Goal: Transaction & Acquisition: Book appointment/travel/reservation

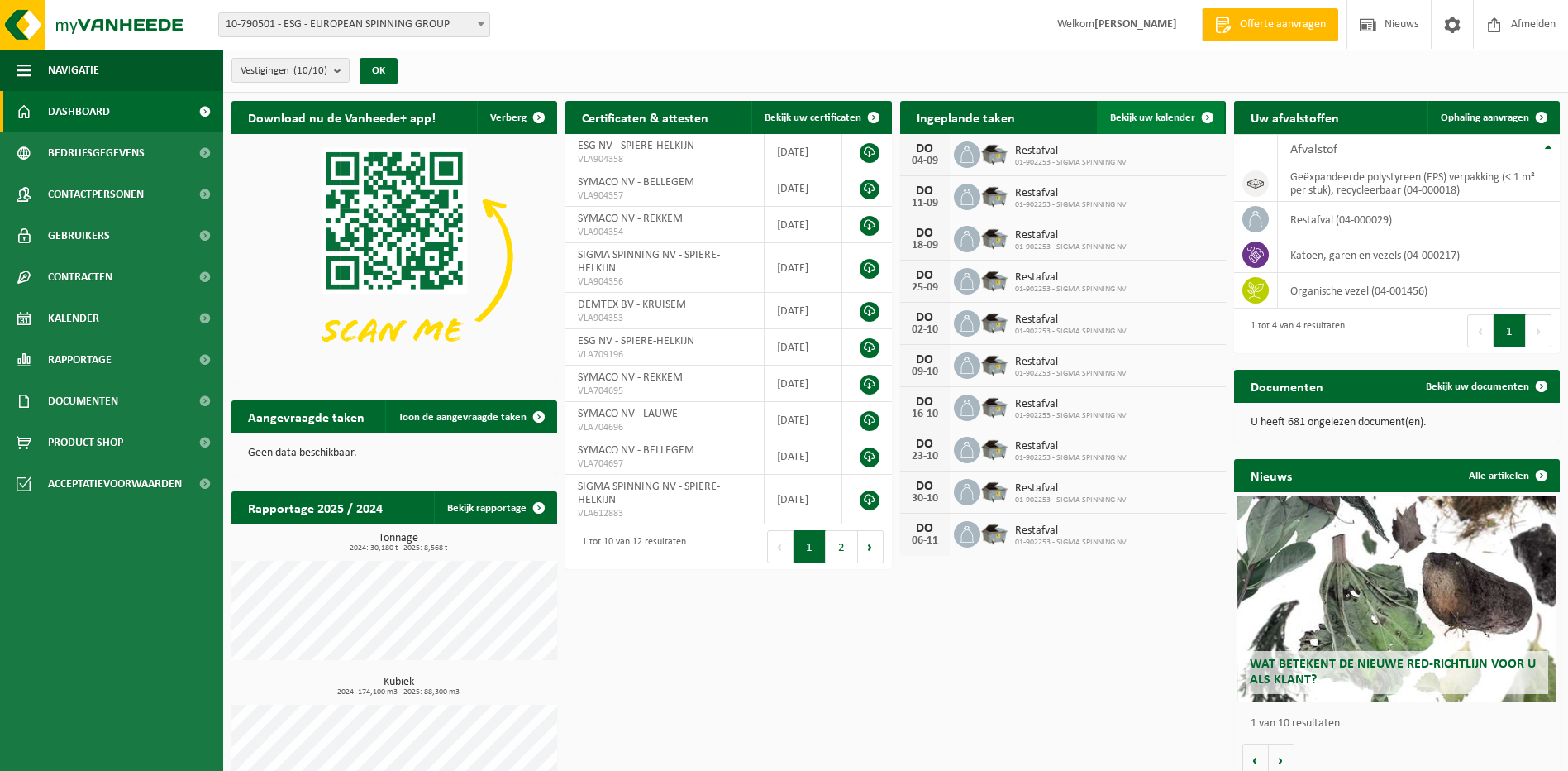
click at [1157, 118] on span "Bekijk uw kalender" at bounding box center [1152, 118] width 85 height 11
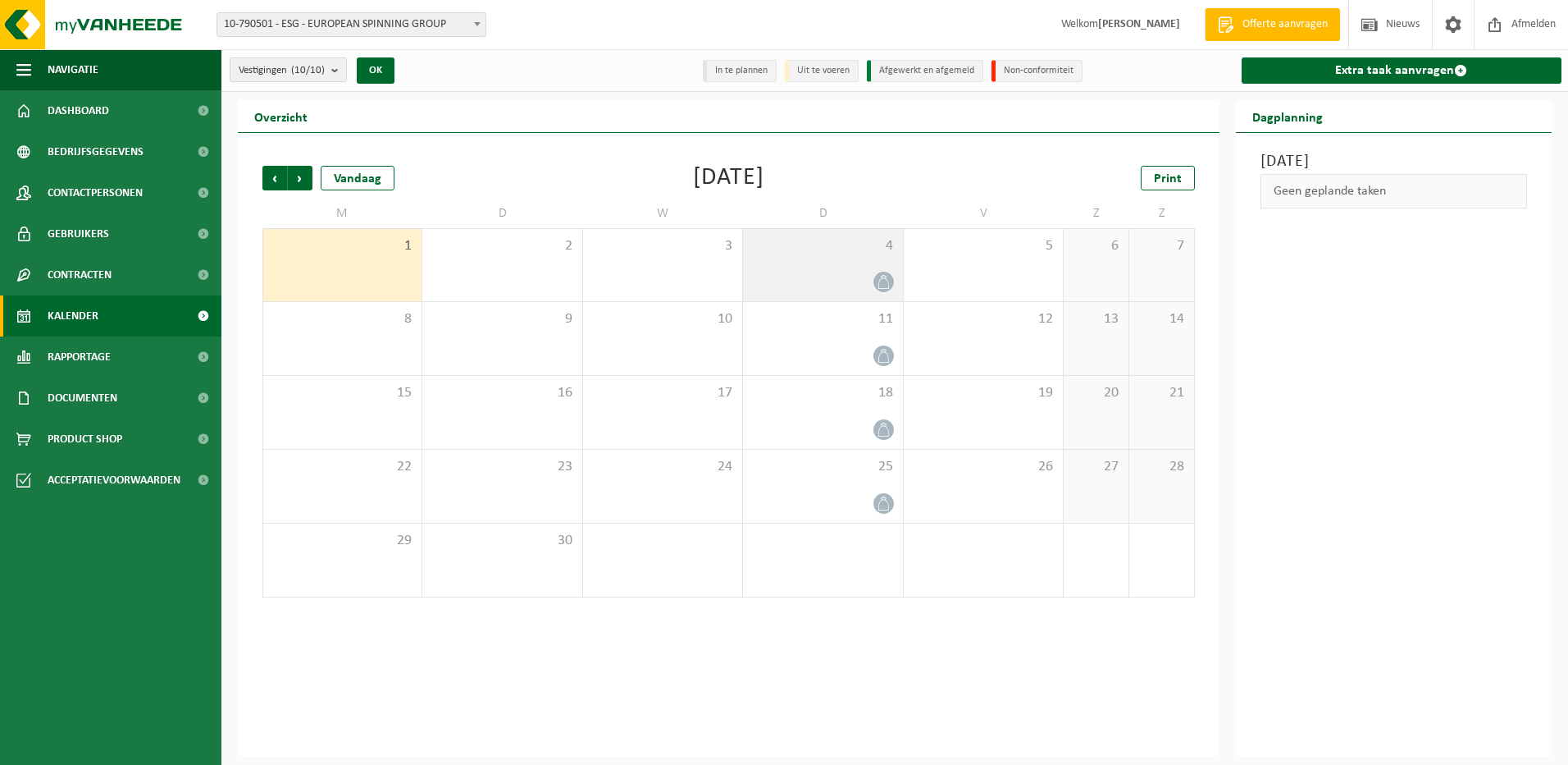
click at [822, 277] on div at bounding box center [822, 282] width 143 height 22
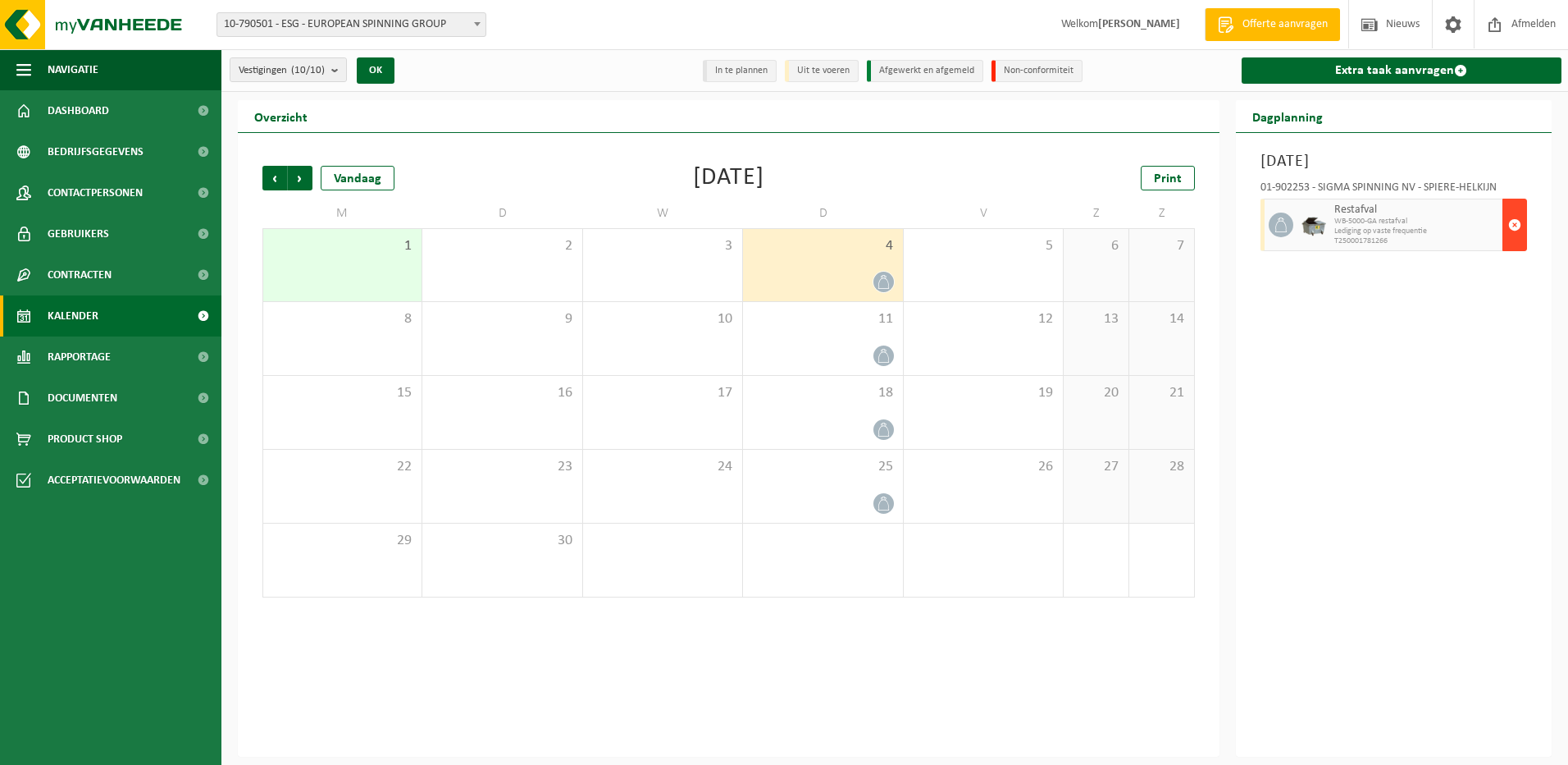
click at [1516, 227] on span "button" at bounding box center [1515, 225] width 13 height 33
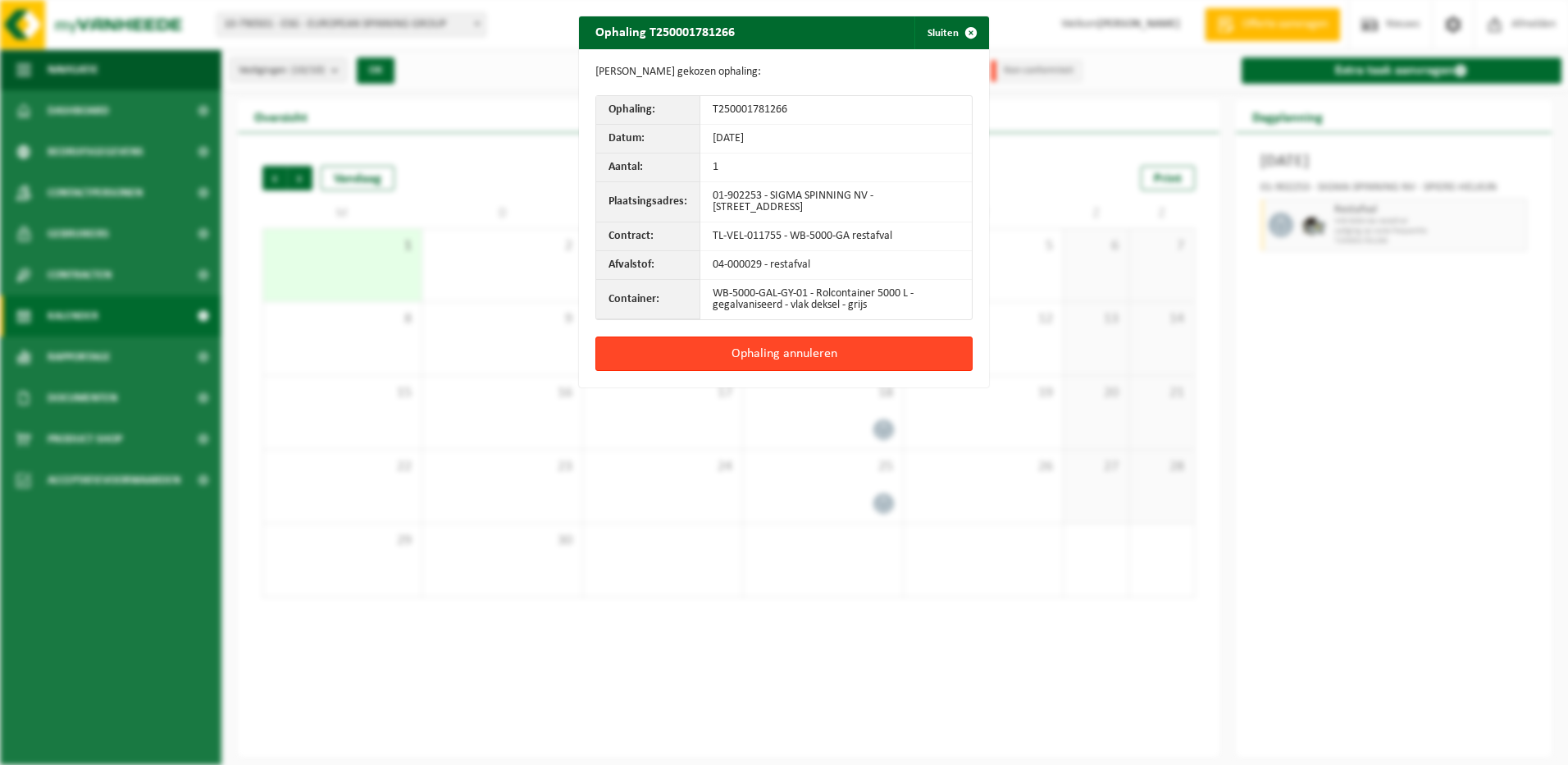
click at [781, 355] on button "Ophaling annuleren" at bounding box center [784, 353] width 377 height 34
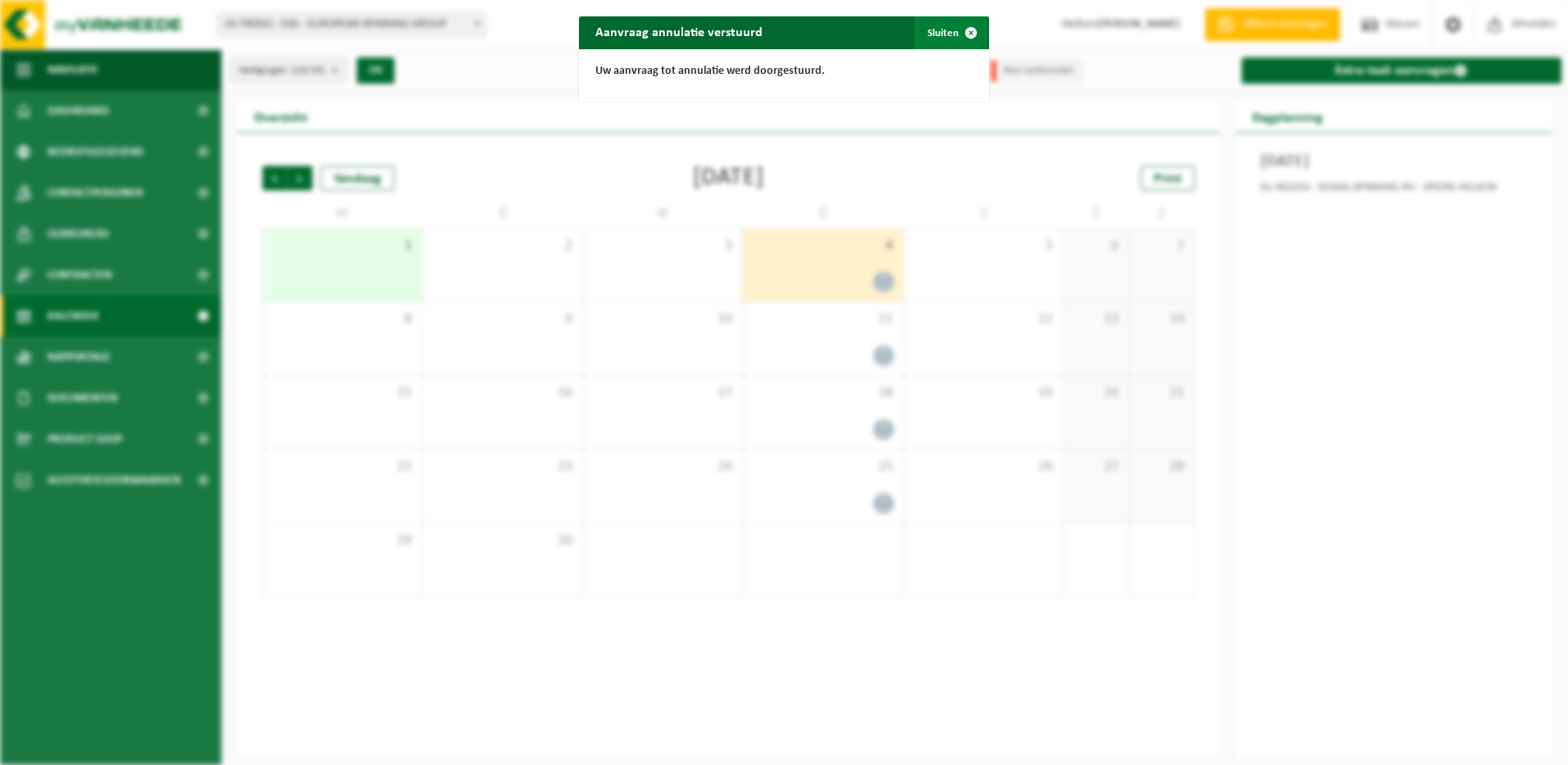
click at [940, 28] on button "Sluiten" at bounding box center [950, 33] width 73 height 33
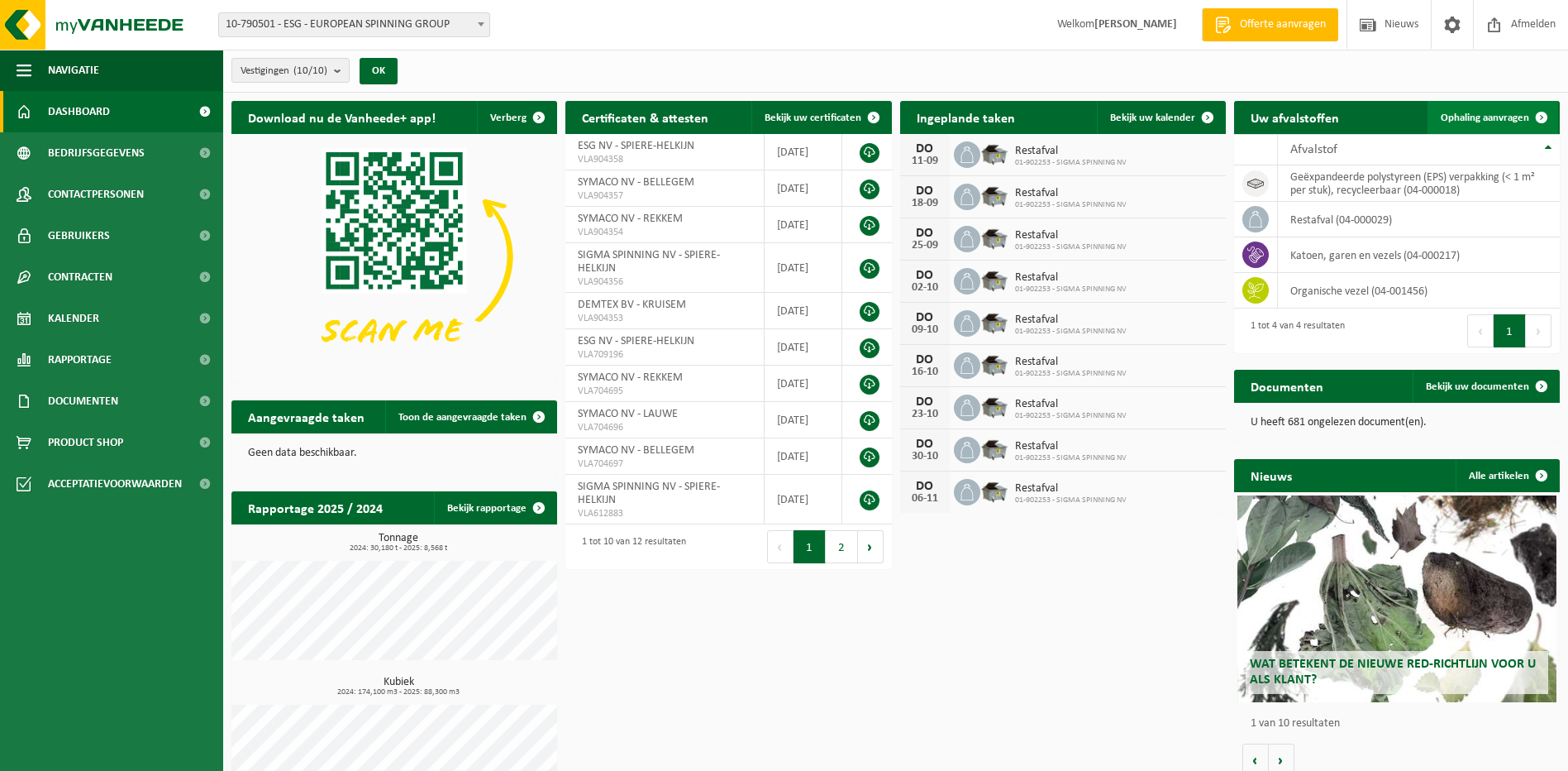
click at [1507, 119] on span "Ophaling aanvragen" at bounding box center [1485, 118] width 89 height 11
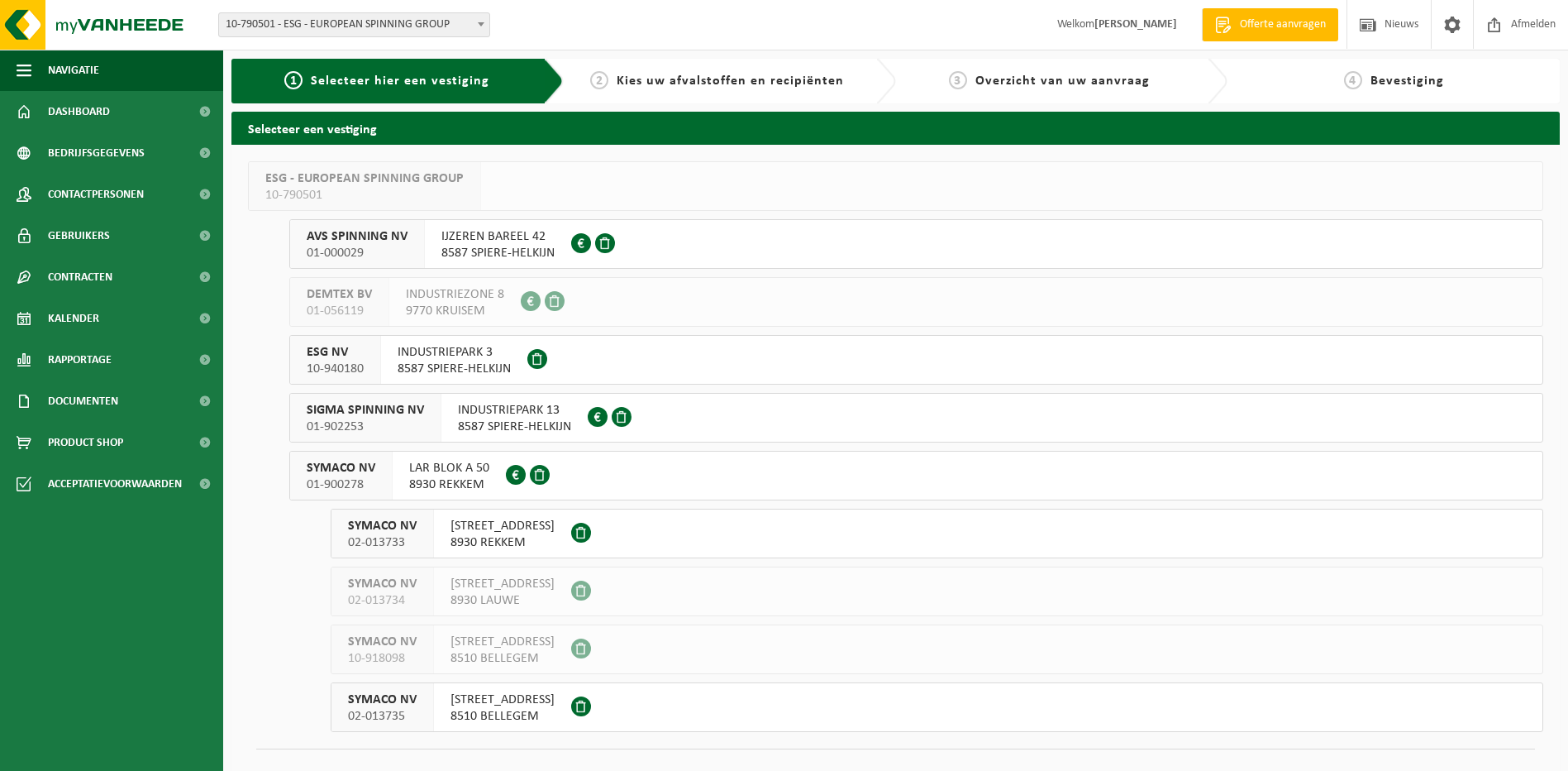
click at [496, 256] on span "8587 SPIERE-HELKIJN" at bounding box center [498, 253] width 113 height 16
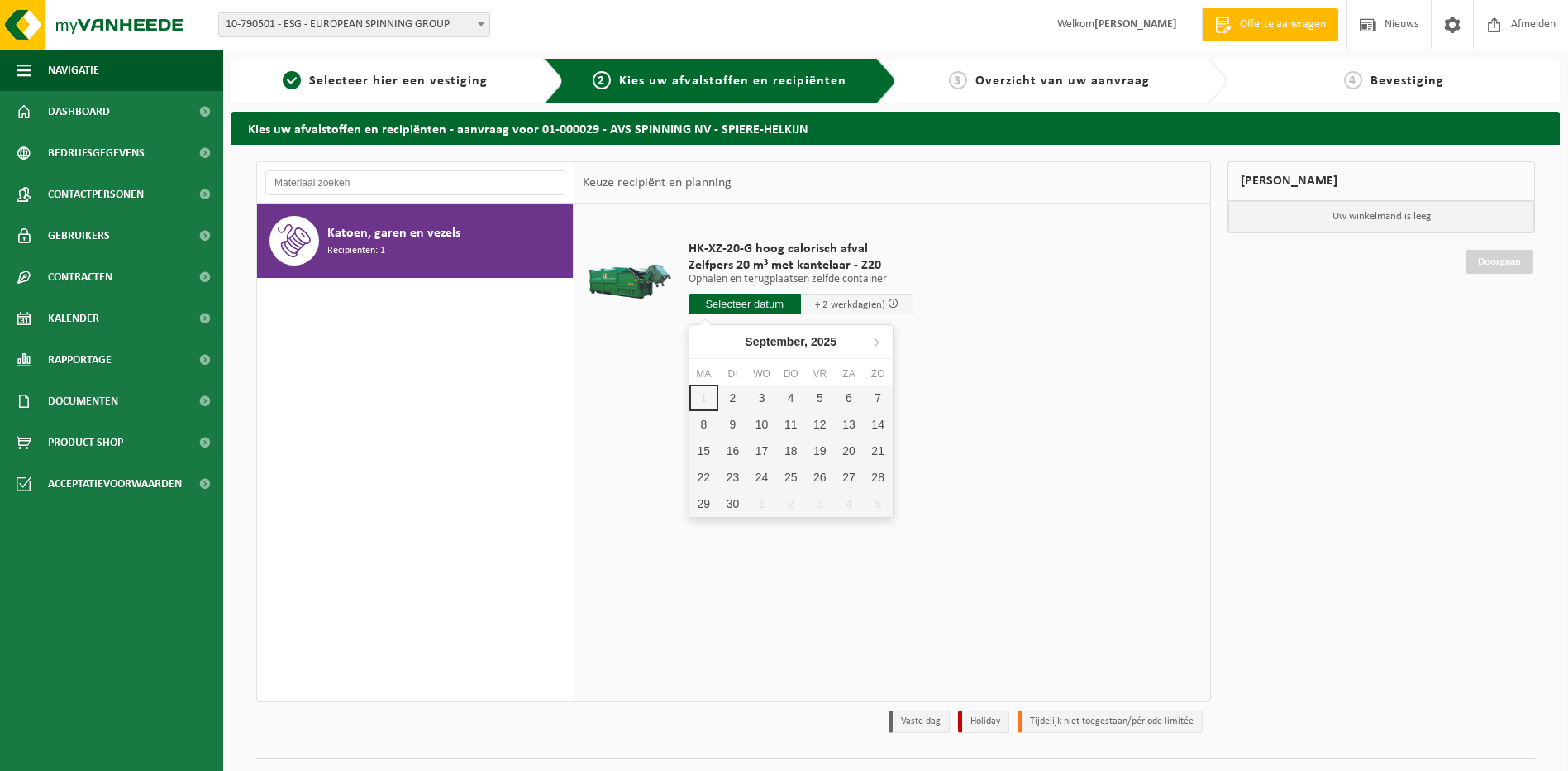
click at [732, 307] on input "text" at bounding box center [744, 303] width 112 height 21
click at [731, 397] on div "2" at bounding box center [733, 397] width 29 height 26
type input "Van 2025-09-02"
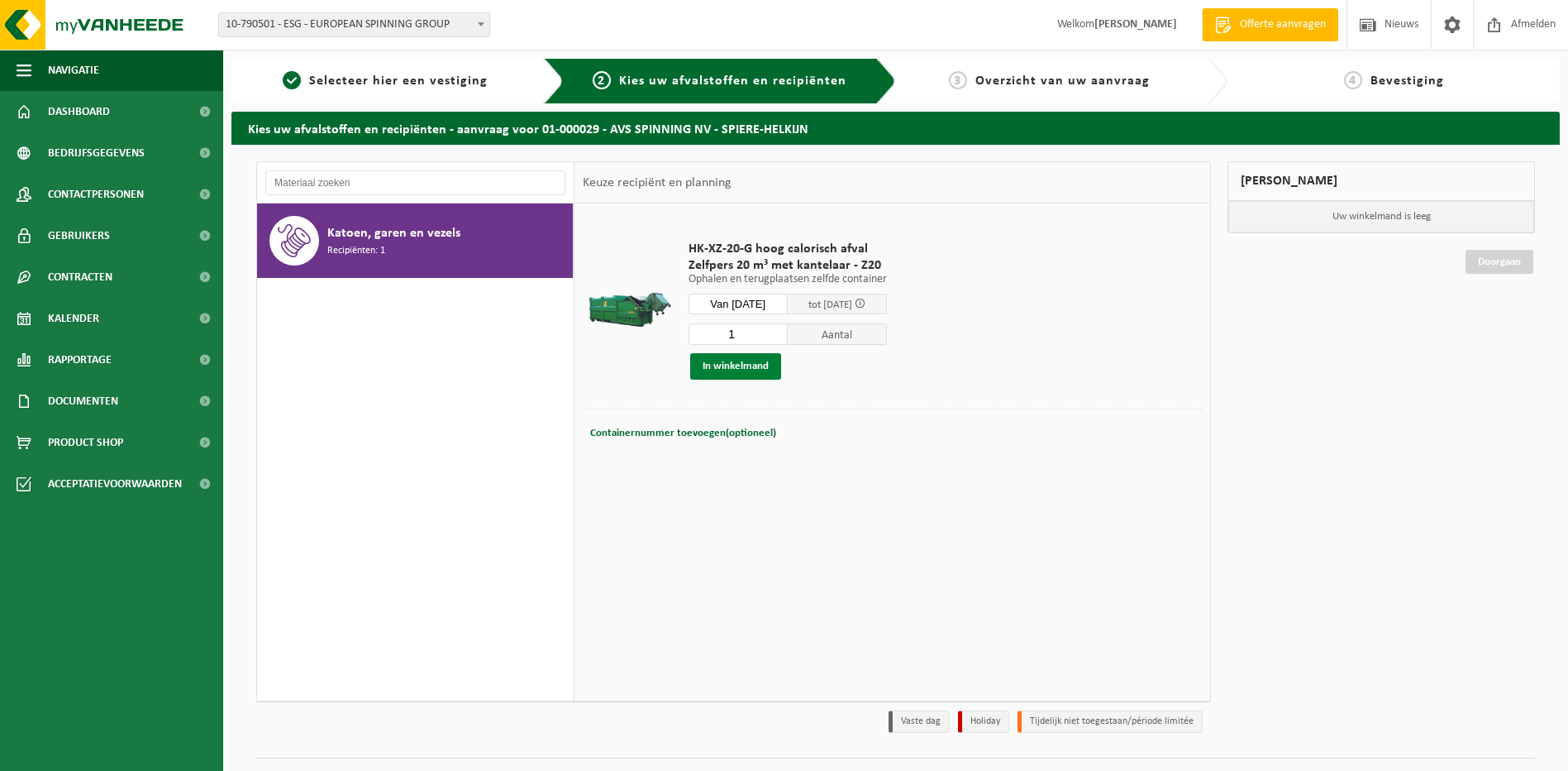
click at [731, 366] on button "In winkelmand" at bounding box center [736, 366] width 91 height 26
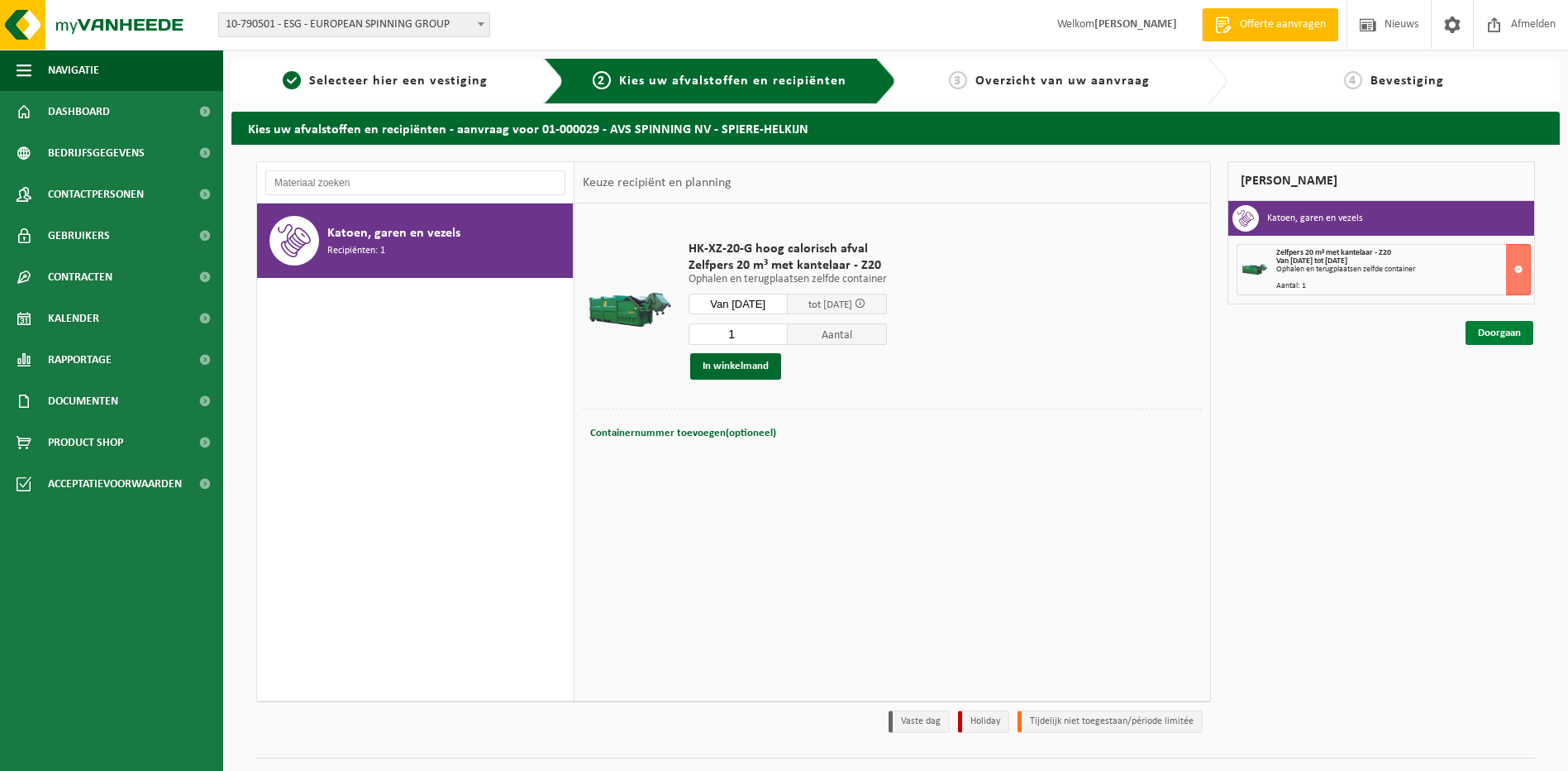
click at [1489, 335] on link "Doorgaan" at bounding box center [1500, 333] width 68 height 24
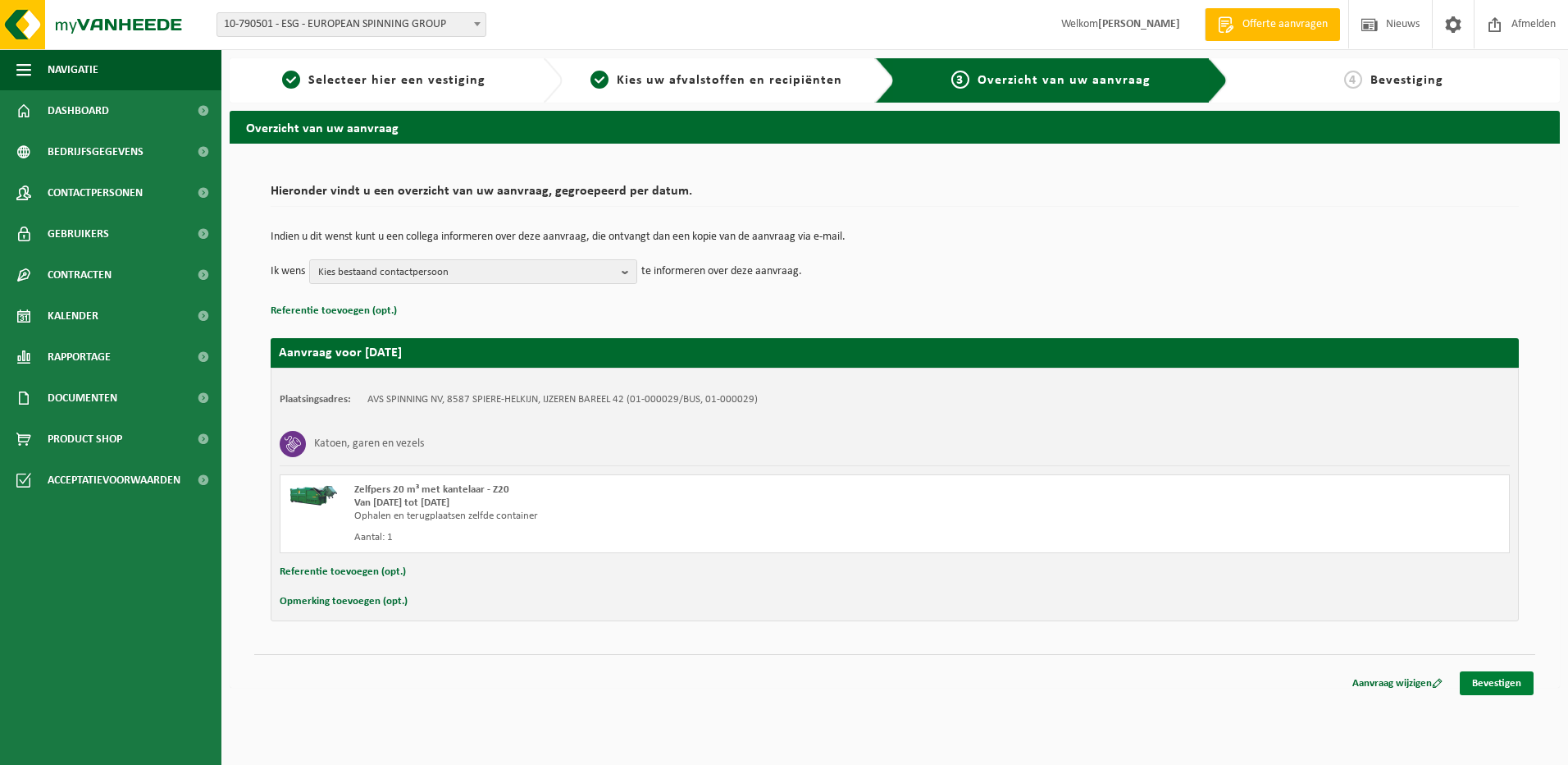
click at [1497, 682] on link "Bevestigen" at bounding box center [1496, 683] width 73 height 24
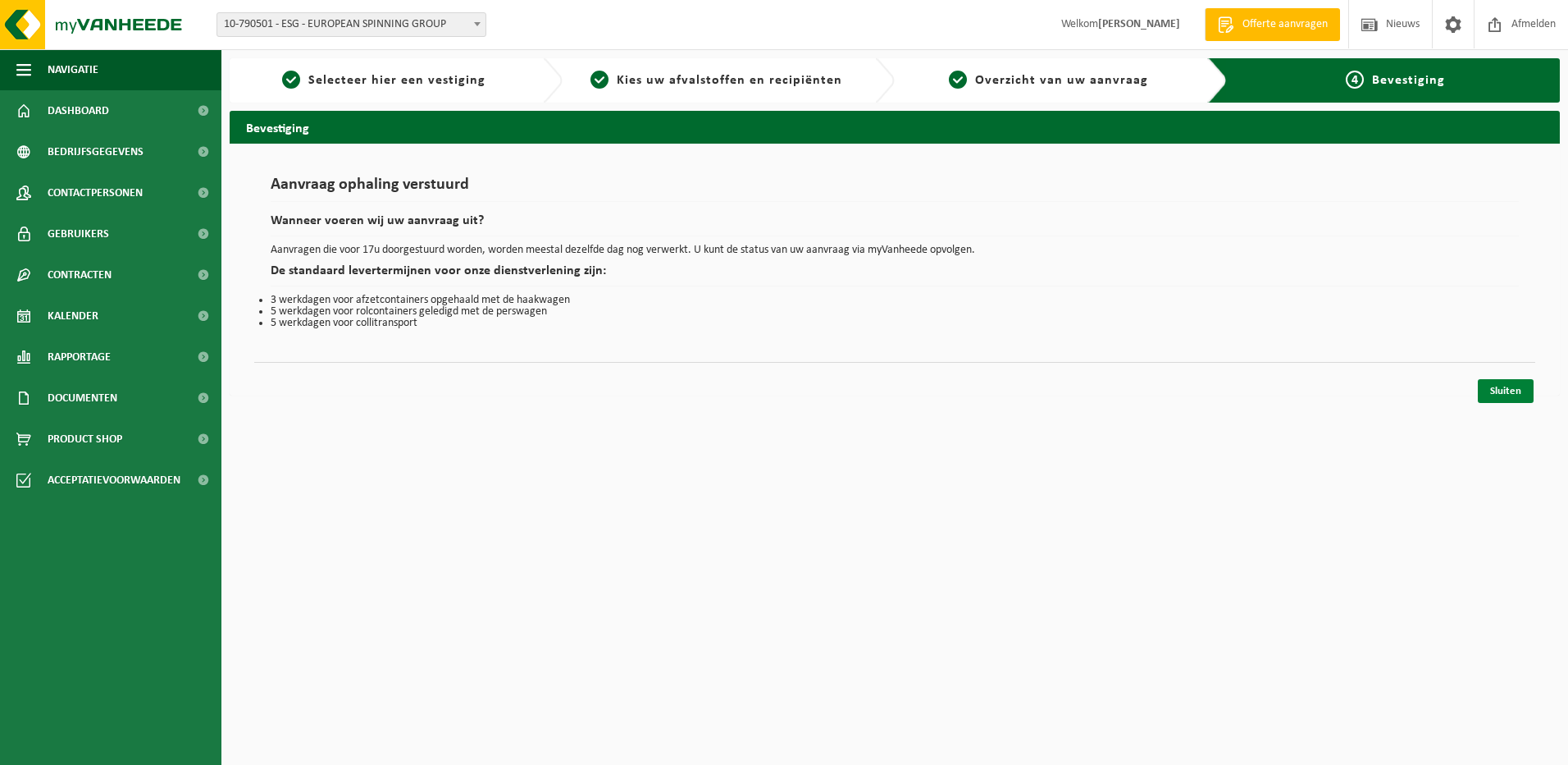
click at [1504, 394] on link "Sluiten" at bounding box center [1505, 391] width 56 height 24
